Goal: Task Accomplishment & Management: Complete application form

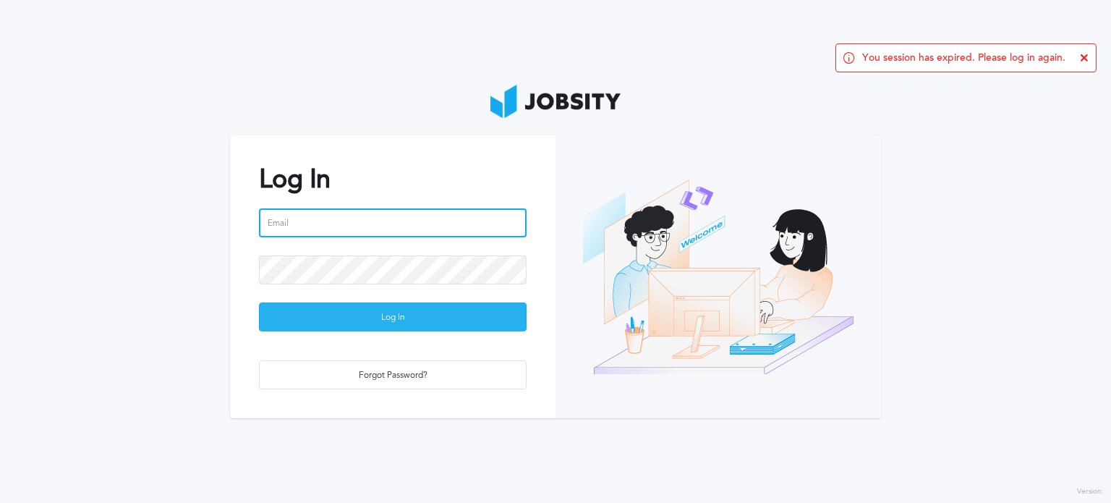
type input "[EMAIL_ADDRESS][DATE][DOMAIN_NAME]"
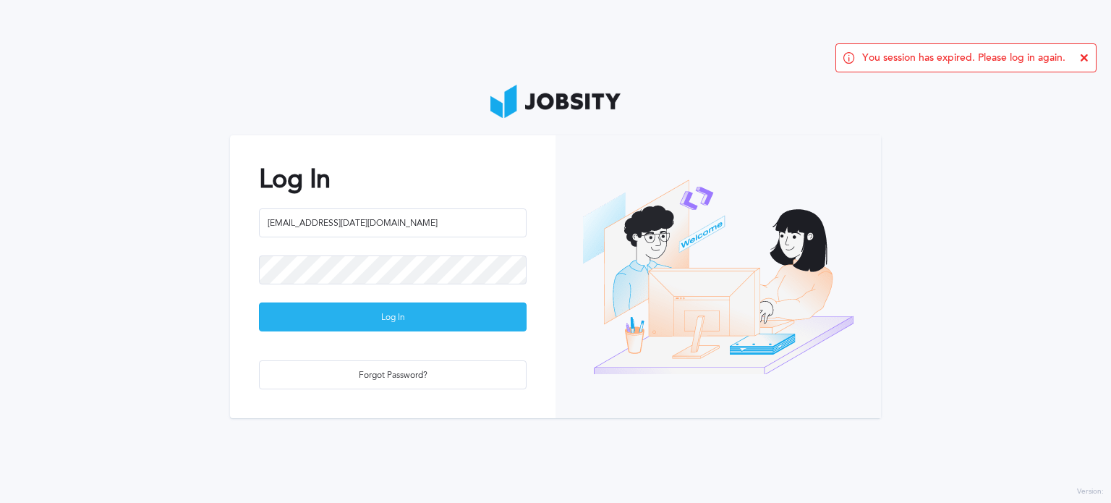
click at [334, 310] on div "Log In" at bounding box center [393, 317] width 266 height 29
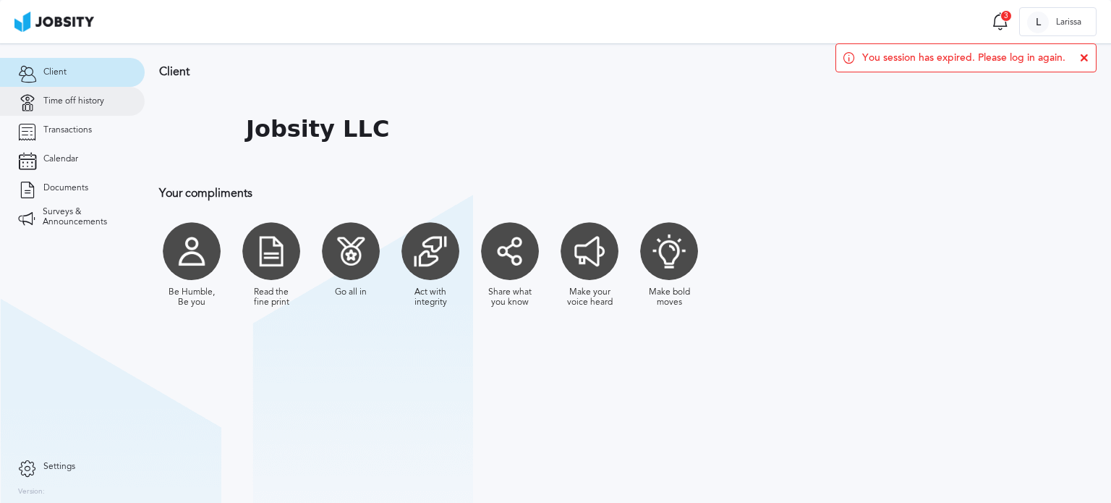
click at [95, 103] on span "Time off history" at bounding box center [73, 101] width 61 height 10
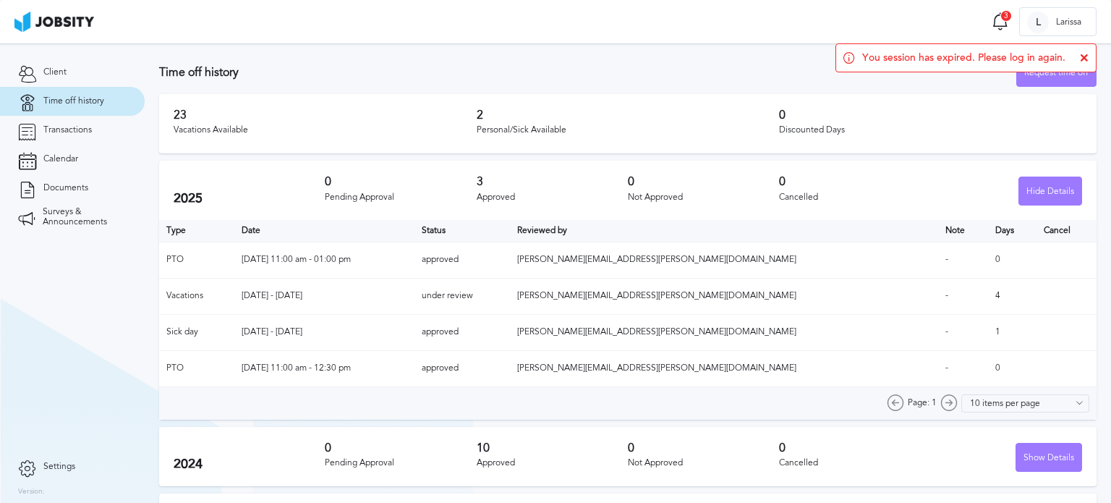
click at [320, 133] on div "Vacations Available" at bounding box center [325, 130] width 303 height 10
click at [1087, 57] on icon at bounding box center [1084, 58] width 9 height 9
click at [1054, 77] on div "Request time off" at bounding box center [1056, 73] width 79 height 29
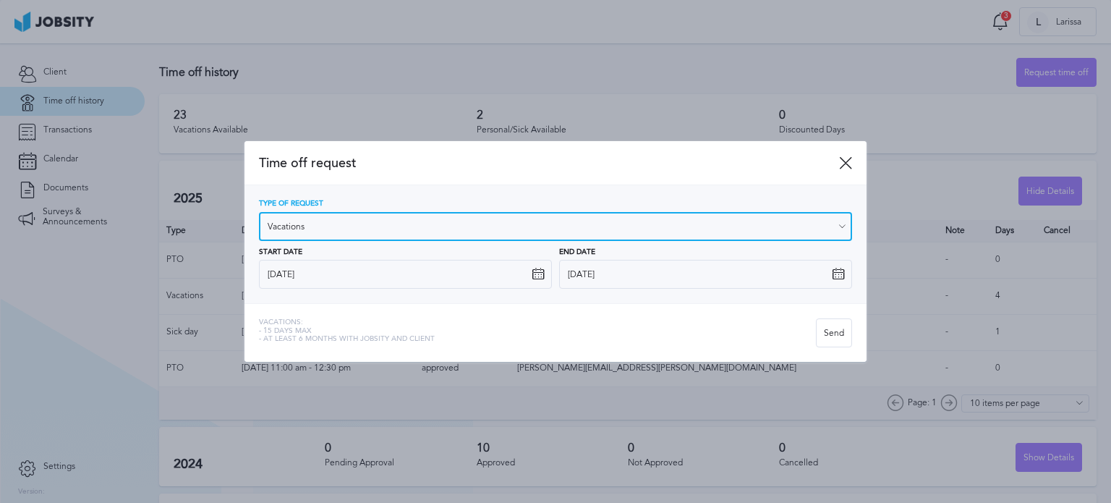
click at [374, 227] on input "Vacations" at bounding box center [555, 226] width 593 height 29
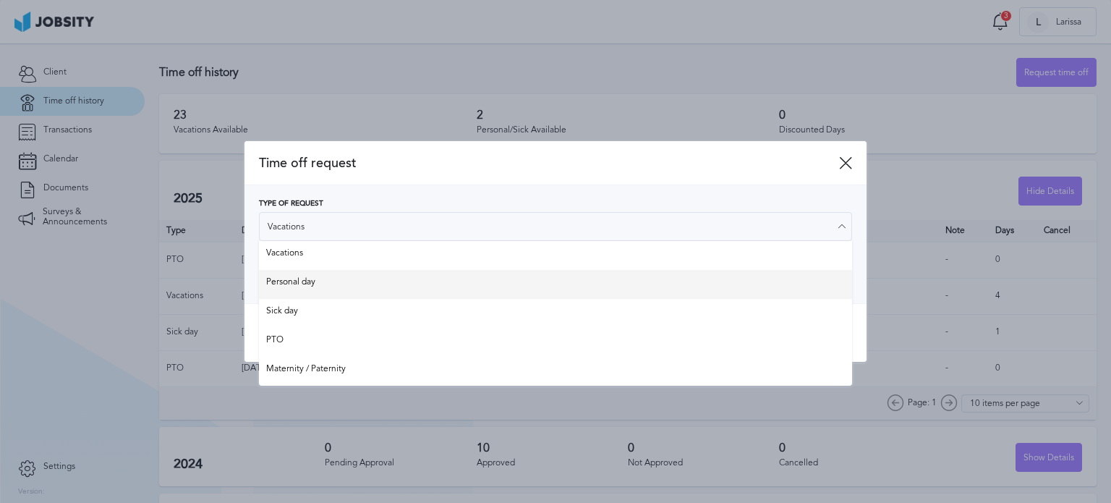
type input "Personal day"
click at [315, 283] on div "Type of Request Personal day Vacations Personal day Sick day PTO Maternity / Pa…" at bounding box center [555, 244] width 593 height 89
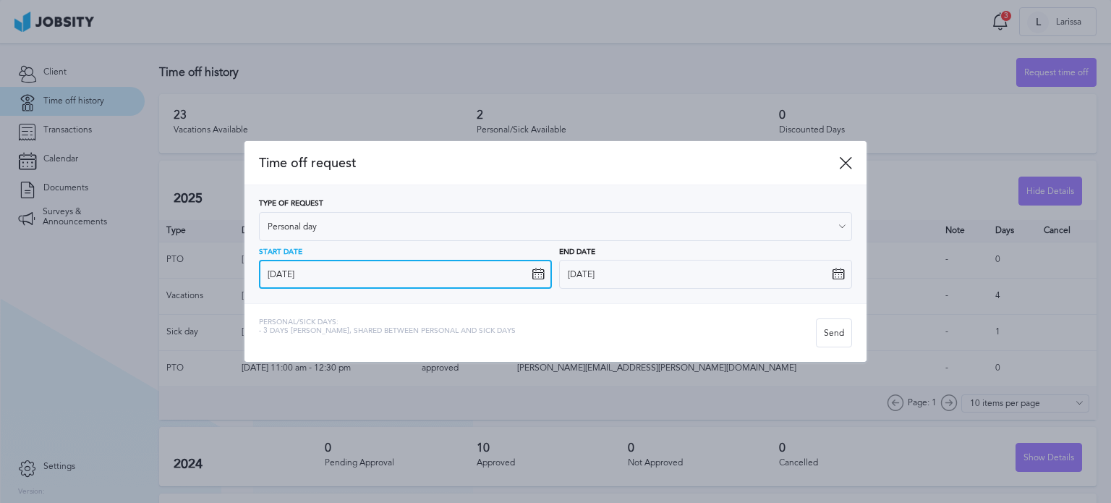
click at [331, 268] on input "[DATE]" at bounding box center [405, 274] width 293 height 29
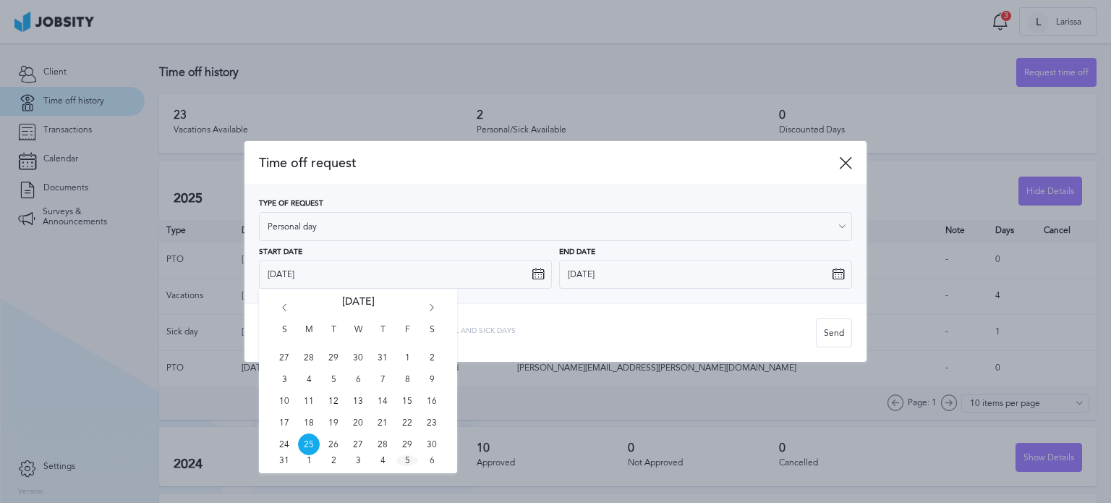
click at [410, 458] on span "5" at bounding box center [407, 460] width 22 height 11
type input "[DATE]"
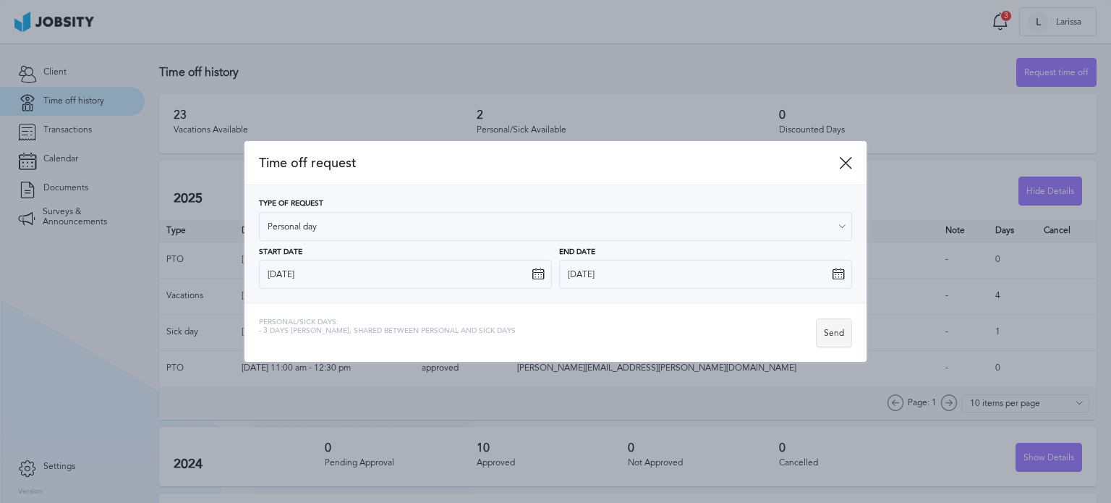
click at [836, 335] on div "Send" at bounding box center [833, 333] width 35 height 29
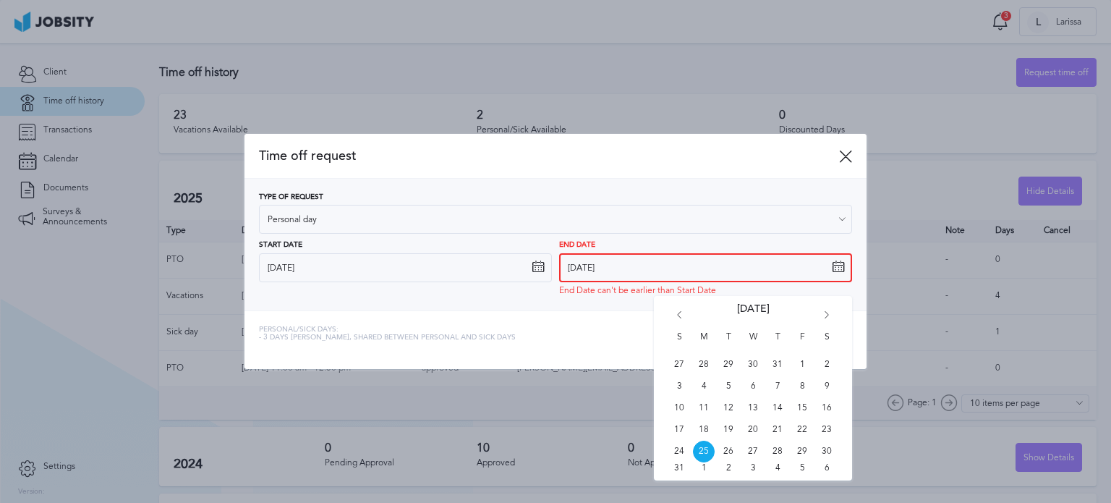
click at [691, 268] on input "[DATE]" at bounding box center [705, 267] width 293 height 29
click at [805, 464] on span "5" at bounding box center [802, 467] width 22 height 11
type input "[DATE]"
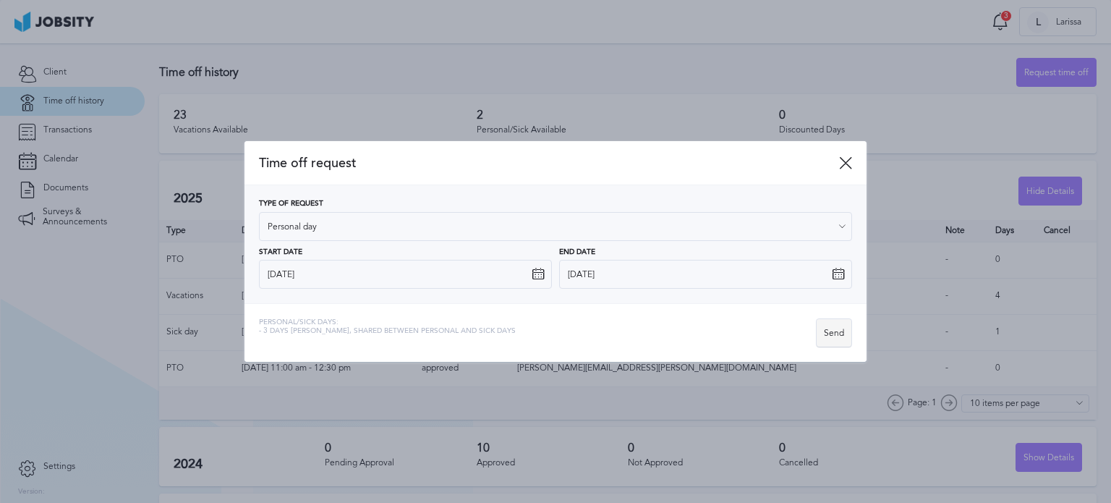
click at [833, 336] on div "Send" at bounding box center [833, 333] width 35 height 29
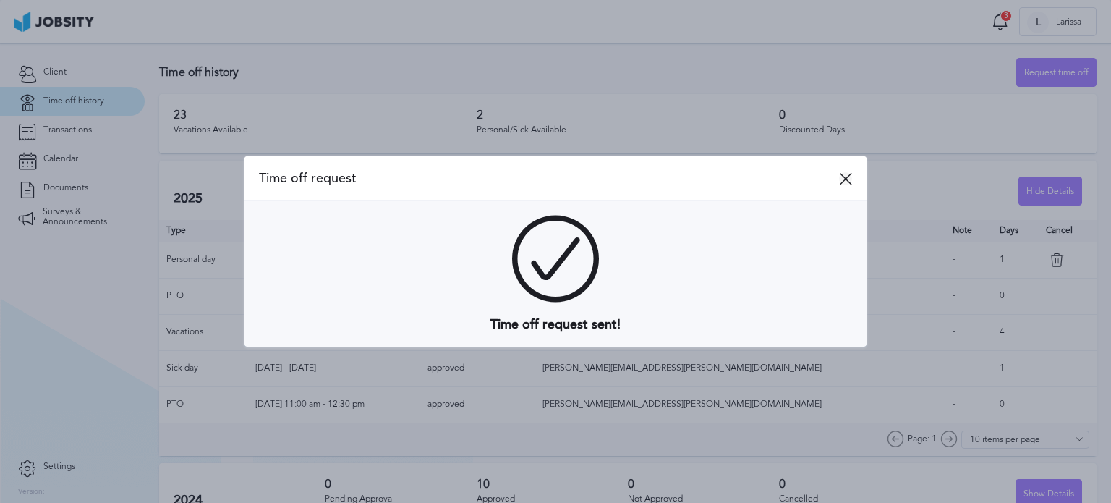
click at [847, 177] on icon at bounding box center [845, 178] width 13 height 13
